Goal: Task Accomplishment & Management: Manage account settings

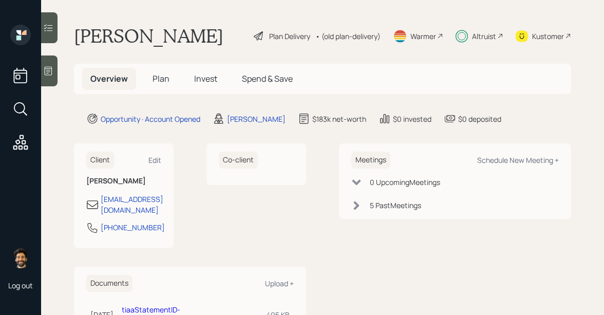
click at [492, 158] on div "Schedule New Meeting +" at bounding box center [518, 160] width 82 height 10
select select "f14b762f-c7c2-4b89-9227-8fa891345eea"
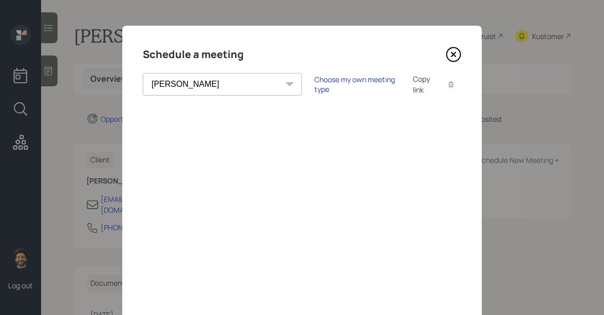
click at [314, 85] on div "Choose my own meeting type" at bounding box center [357, 85] width 86 height 20
click at [453, 58] on icon at bounding box center [453, 54] width 15 height 15
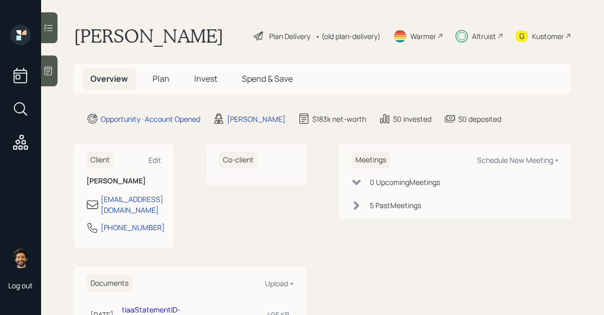
click at [203, 84] on span "Invest" at bounding box center [205, 78] width 23 height 11
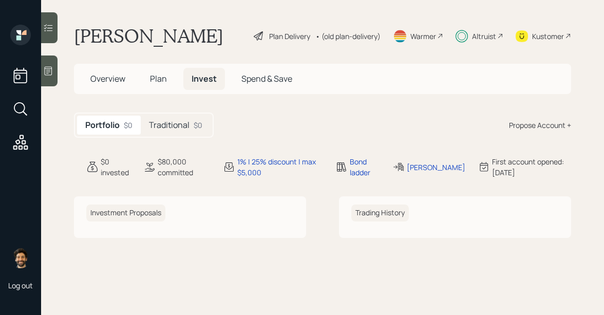
click at [192, 131] on div "Traditional $0" at bounding box center [176, 125] width 70 height 19
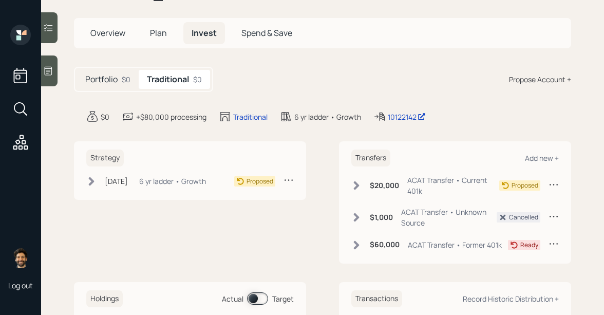
scroll to position [50, 0]
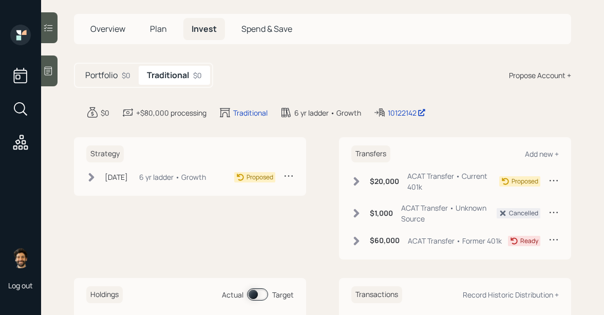
click at [357, 185] on icon at bounding box center [356, 181] width 10 height 10
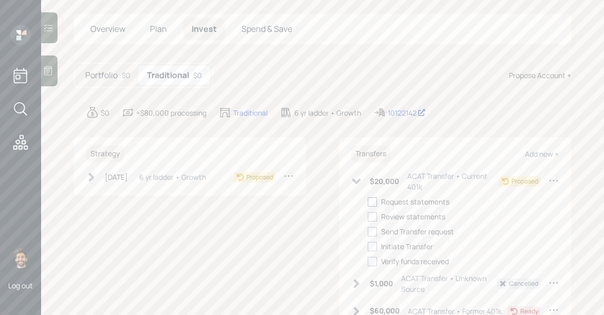
click at [373, 203] on div at bounding box center [372, 201] width 9 height 9
click at [368, 202] on input "checkbox" at bounding box center [367, 201] width 1 height 1
checkbox input "true"
click at [375, 215] on div at bounding box center [372, 216] width 9 height 9
click at [368, 216] on input "checkbox" at bounding box center [367, 216] width 1 height 1
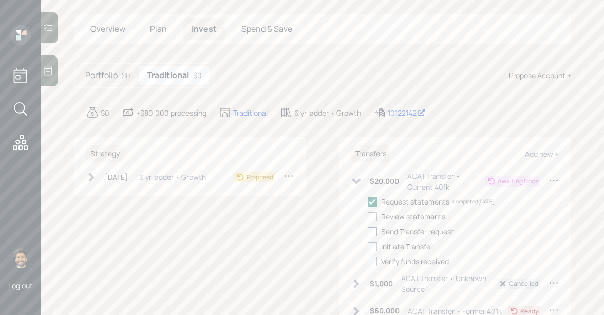
checkbox input "true"
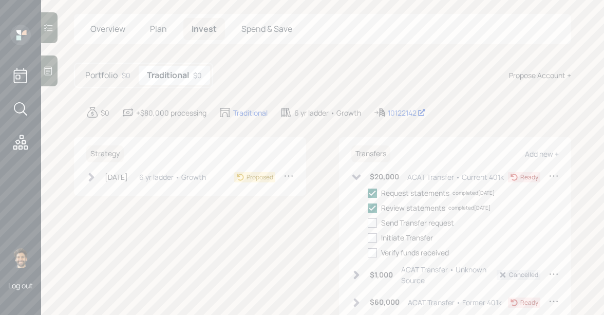
click at [375, 228] on div "Request statements completed [DATE] Review statements completed [DATE] Send Tra…" at bounding box center [463, 223] width 191 height 70
click at [374, 220] on div at bounding box center [372, 222] width 9 height 9
click at [368, 222] on input "checkbox" at bounding box center [367, 222] width 1 height 1
checkbox input "true"
click at [373, 235] on div at bounding box center [372, 237] width 9 height 9
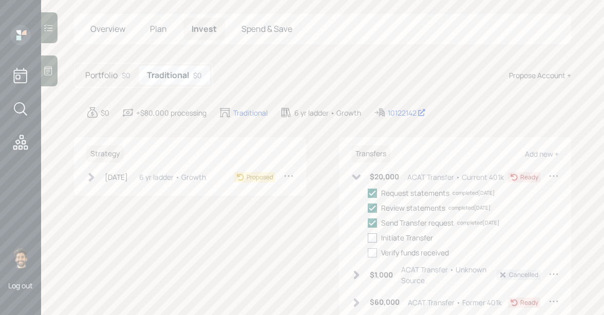
click at [368, 237] on input "checkbox" at bounding box center [367, 237] width 1 height 1
checkbox input "true"
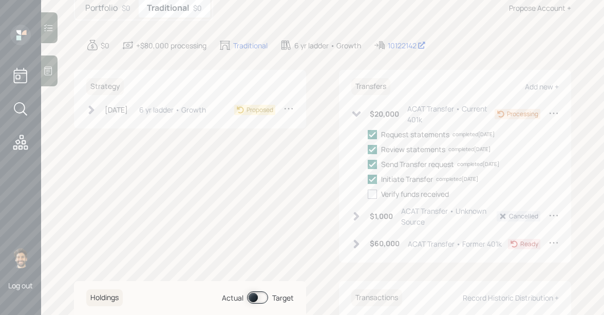
scroll to position [117, 0]
click at [369, 242] on div "$60,000 ACAT Transfer • Former 401k" at bounding box center [426, 244] width 151 height 13
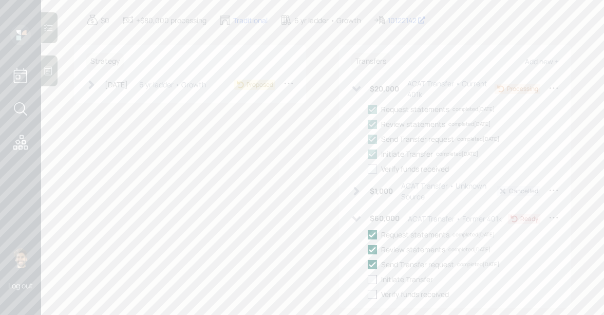
scroll to position [0, 0]
